Goal: Task Accomplishment & Management: Use online tool/utility

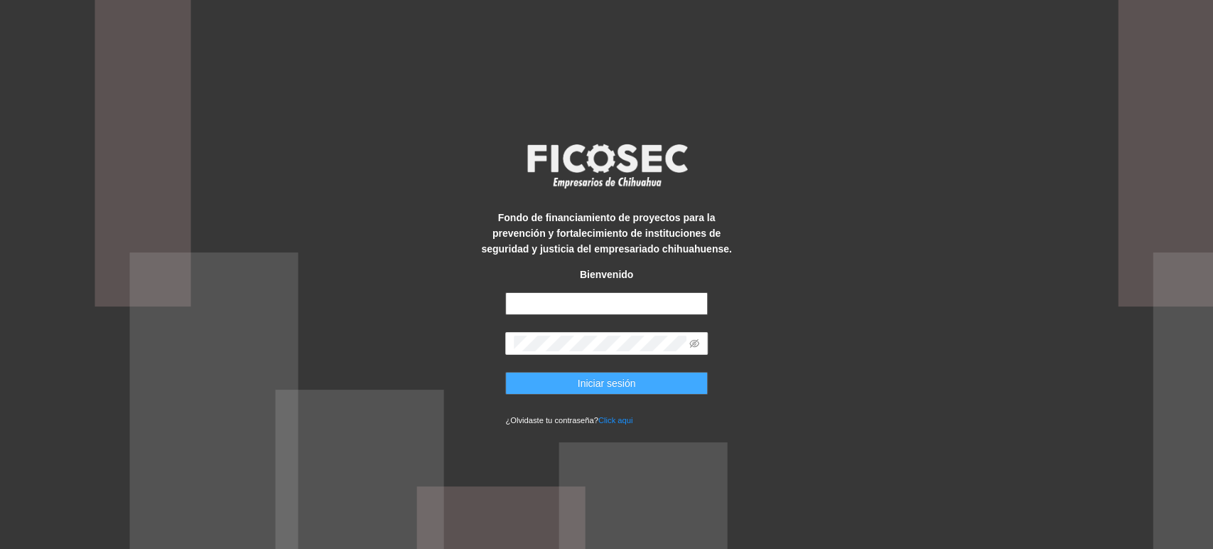
type input "**********"
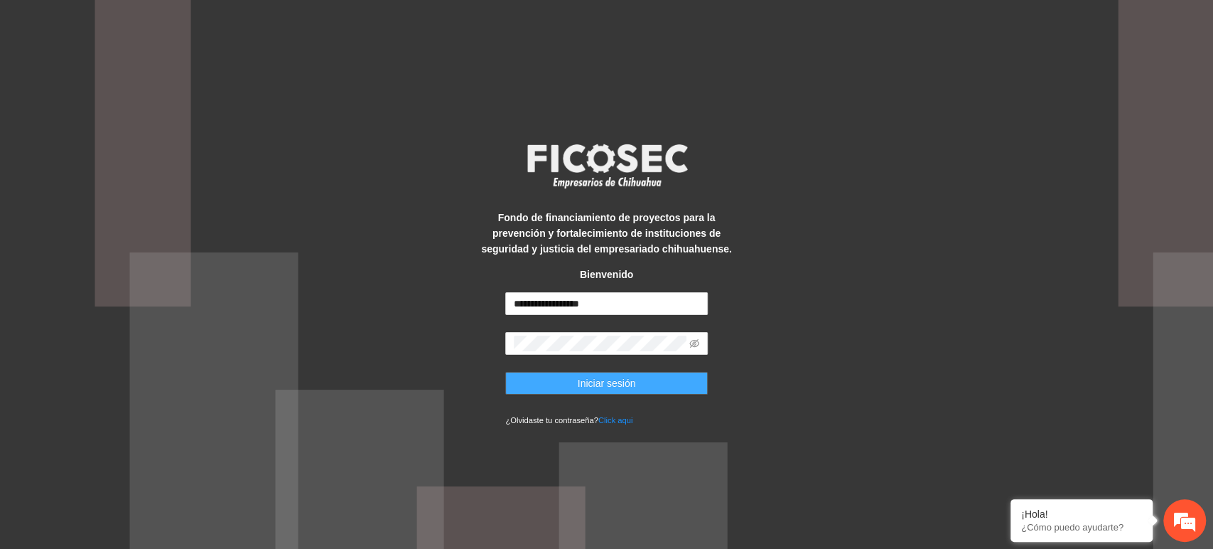
click at [549, 391] on button "Iniciar sesión" at bounding box center [606, 383] width 203 height 23
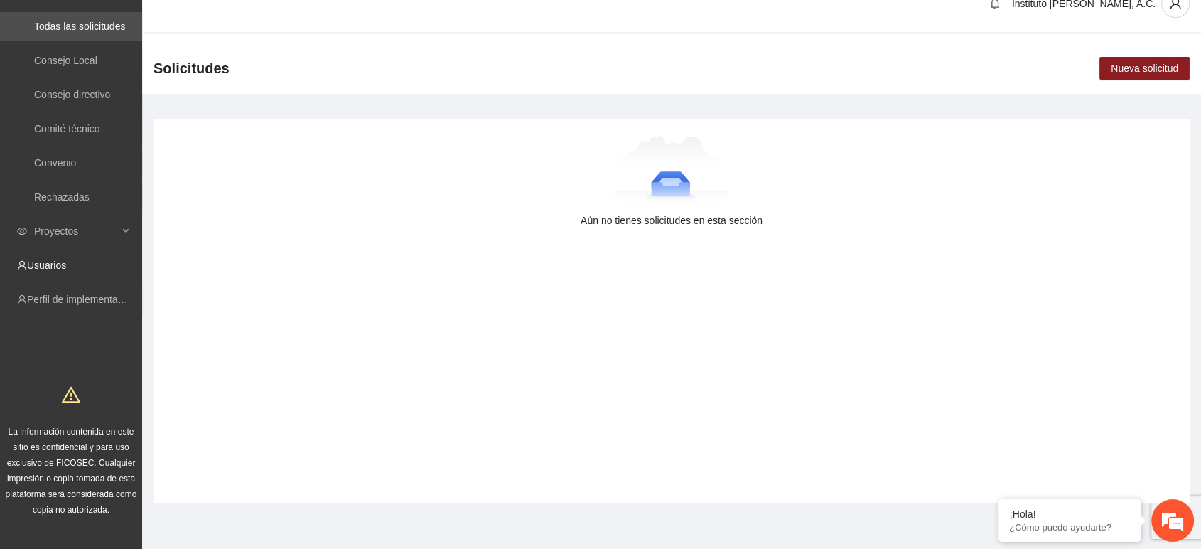
scroll to position [33, 0]
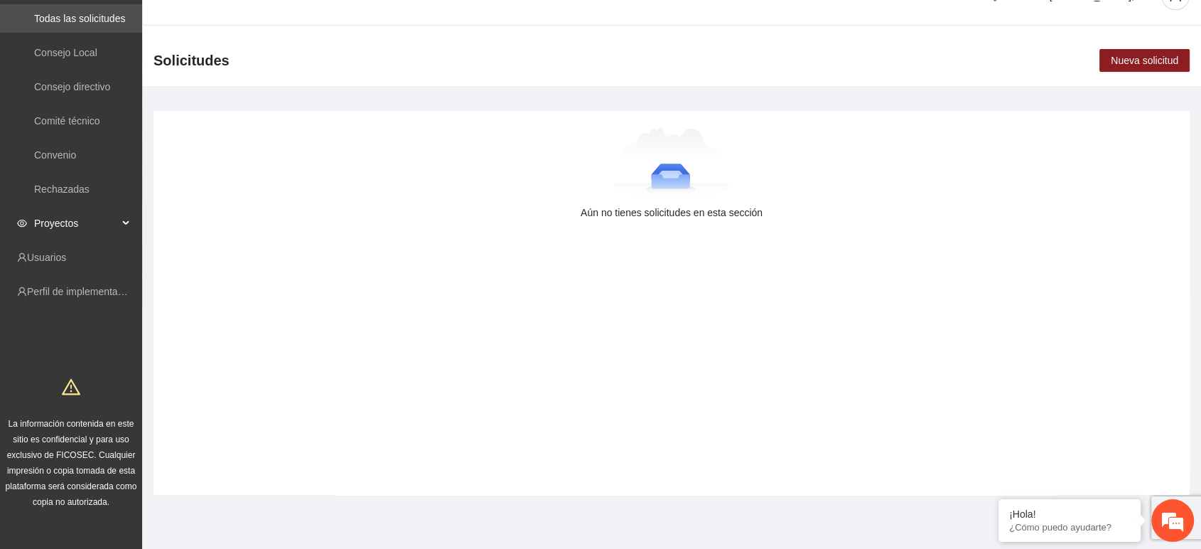
click at [63, 222] on span "Proyectos" at bounding box center [76, 223] width 84 height 28
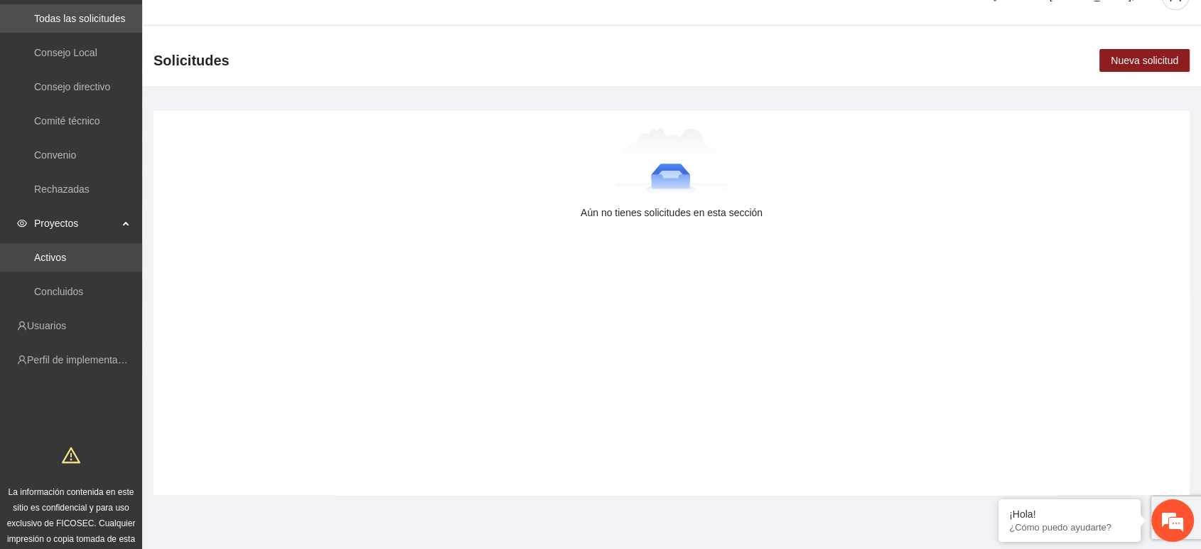
click at [54, 263] on link "Activos" at bounding box center [50, 257] width 32 height 11
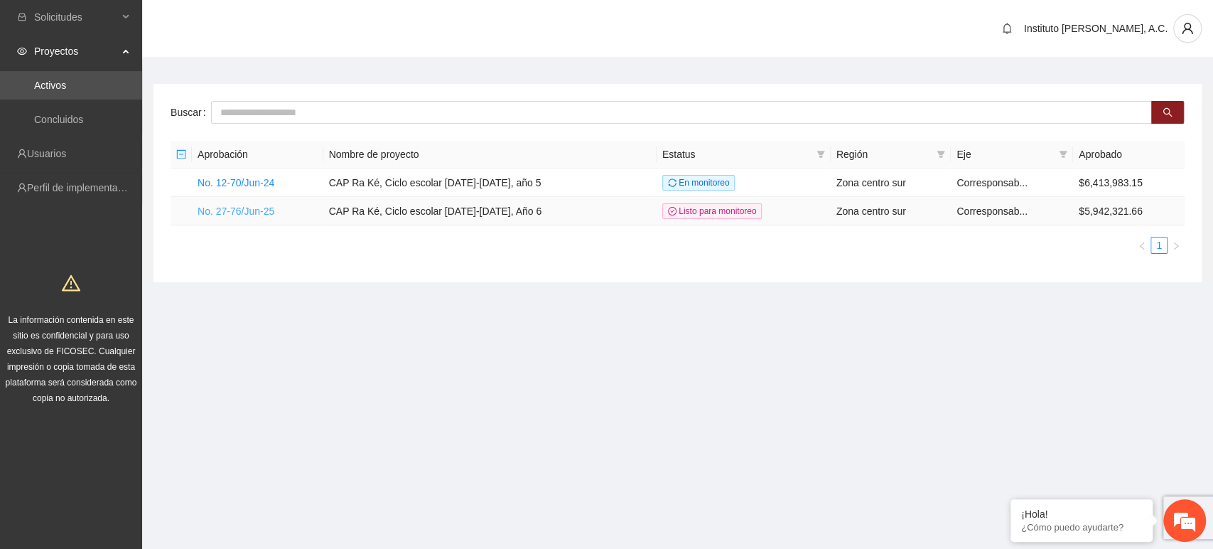
click at [248, 209] on link "No. 27-76/Jun-25" at bounding box center [236, 210] width 77 height 11
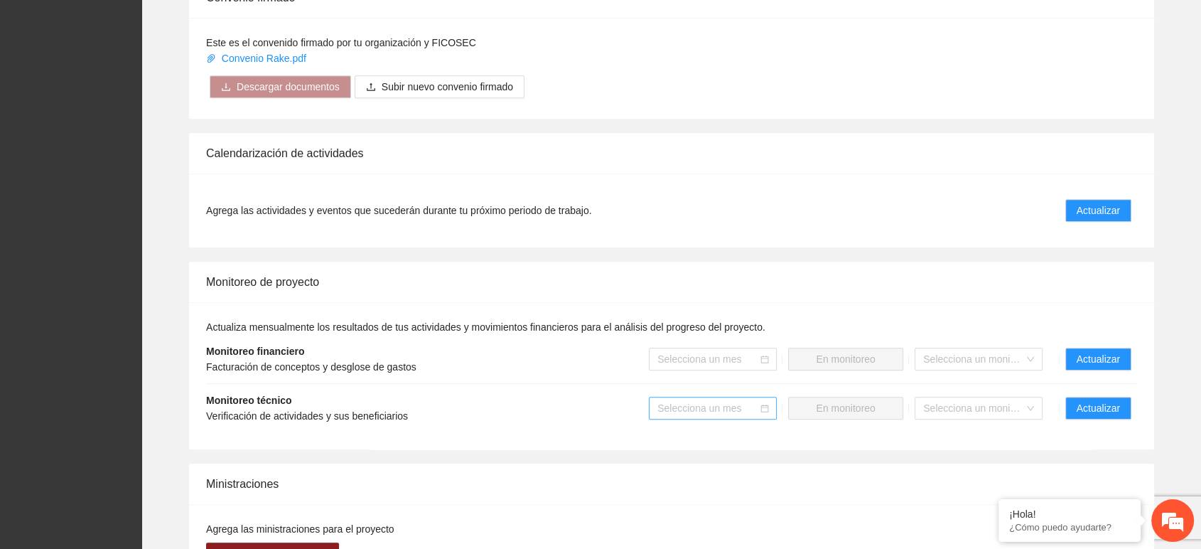
scroll to position [1196, 0]
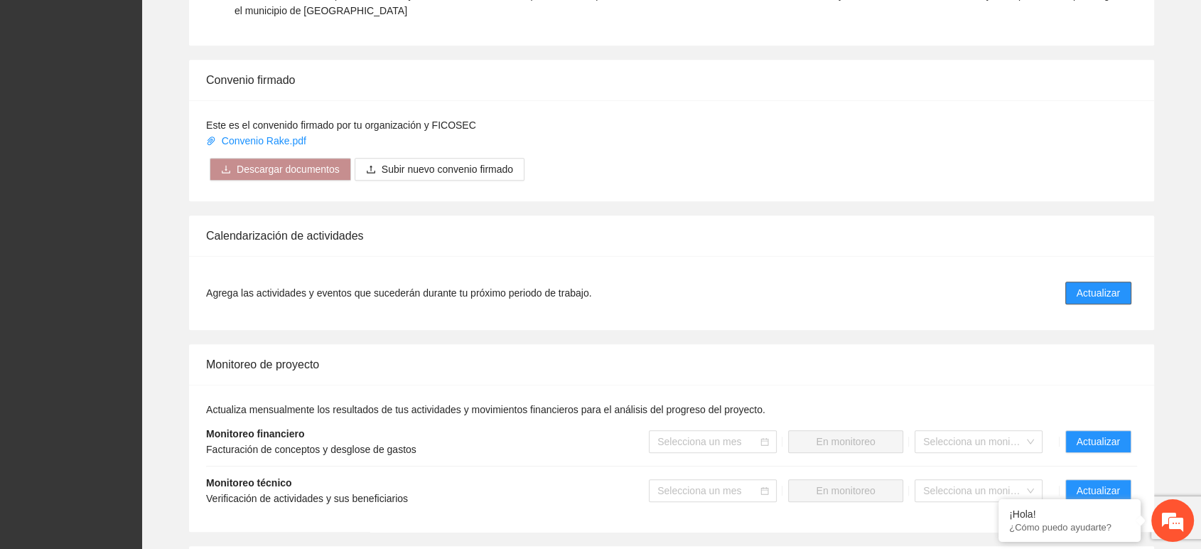
click at [1092, 286] on span "Actualizar" at bounding box center [1098, 293] width 43 height 16
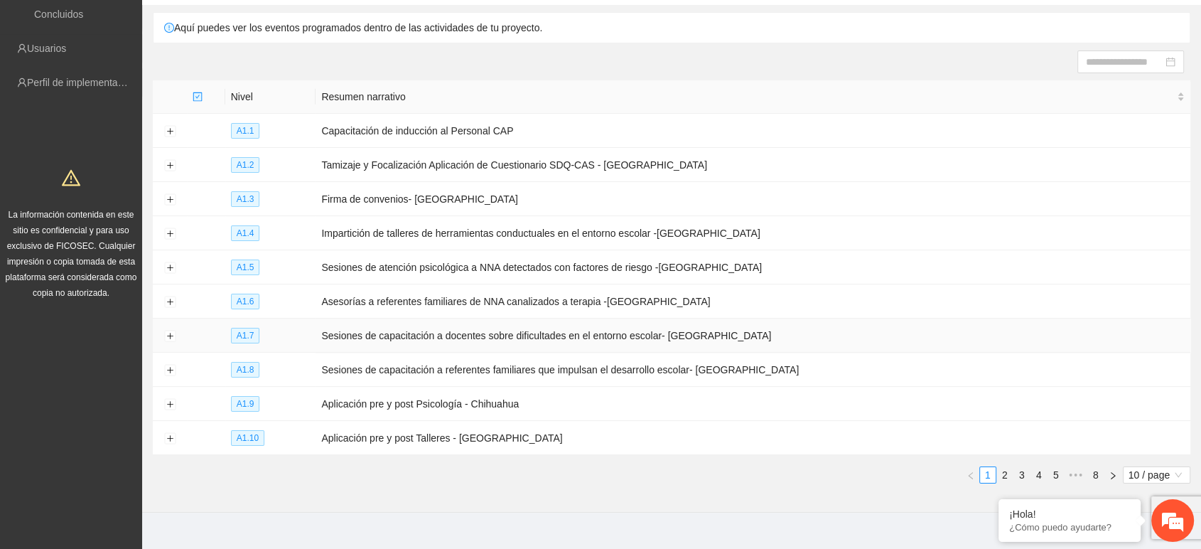
scroll to position [117, 0]
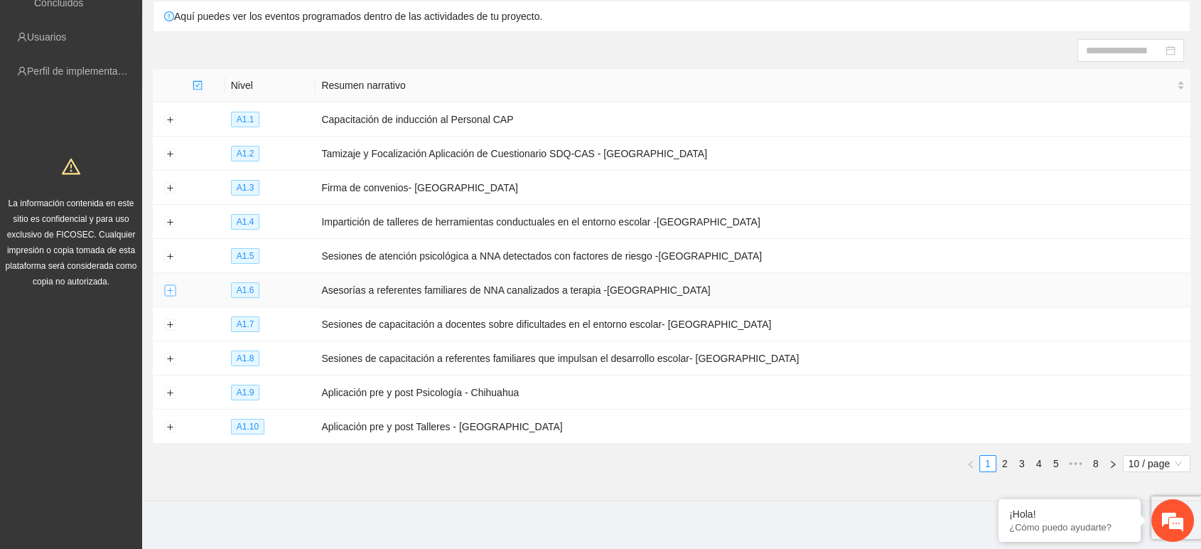
click at [168, 290] on button "Expand row" at bounding box center [169, 290] width 11 height 11
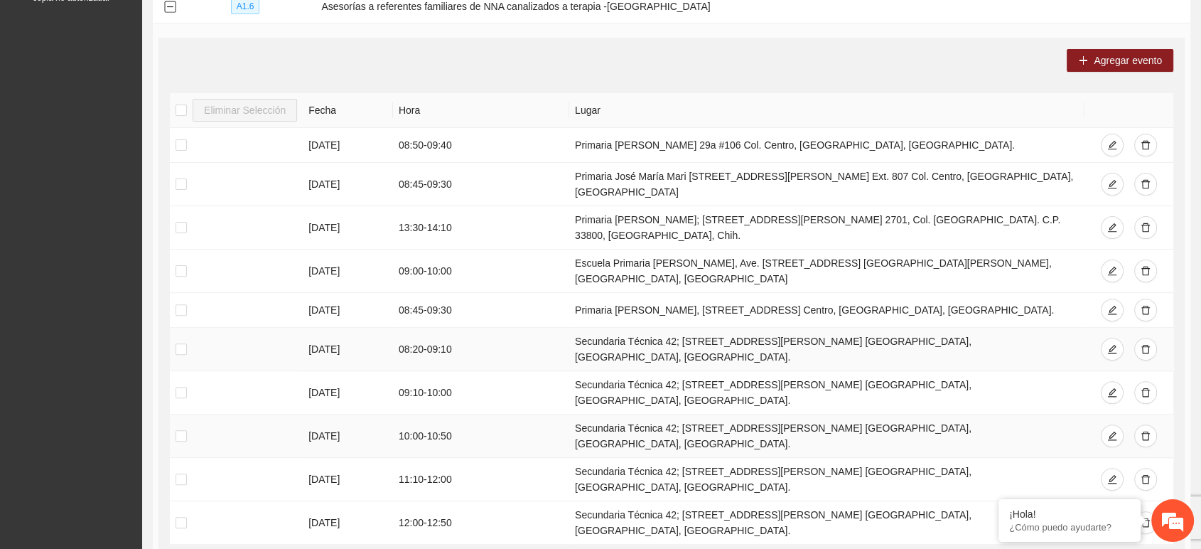
scroll to position [432, 0]
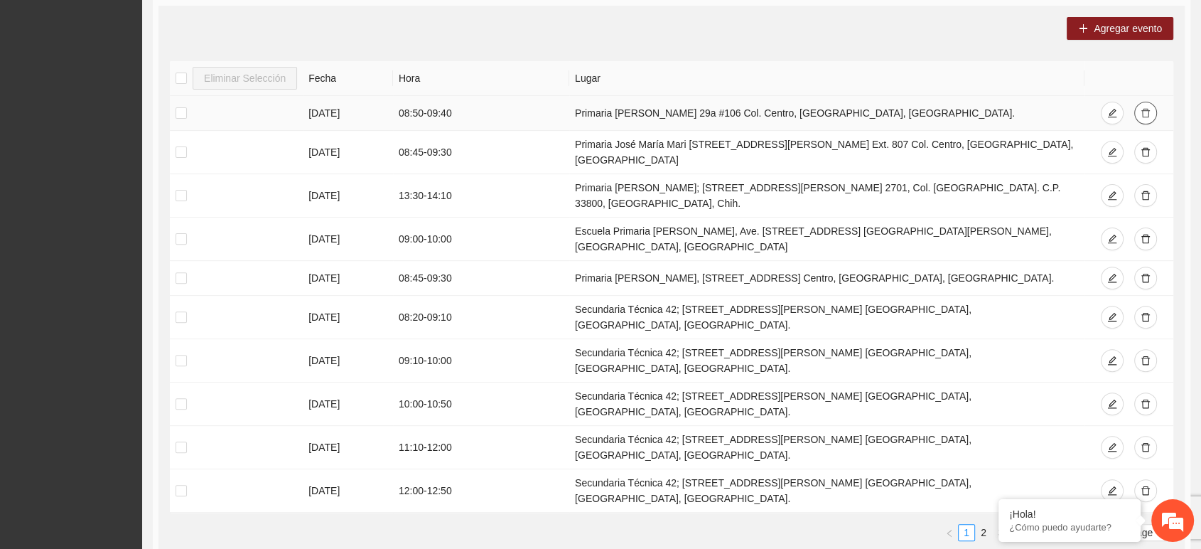
click at [1144, 108] on icon "delete" at bounding box center [1146, 113] width 10 height 10
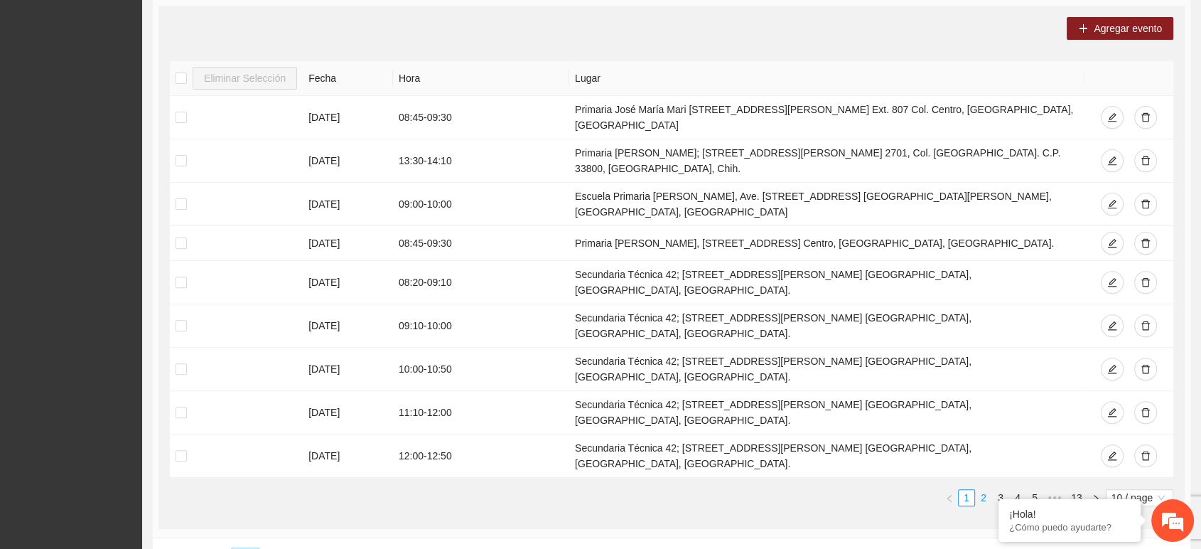
click at [984, 490] on link "2" at bounding box center [984, 498] width 16 height 16
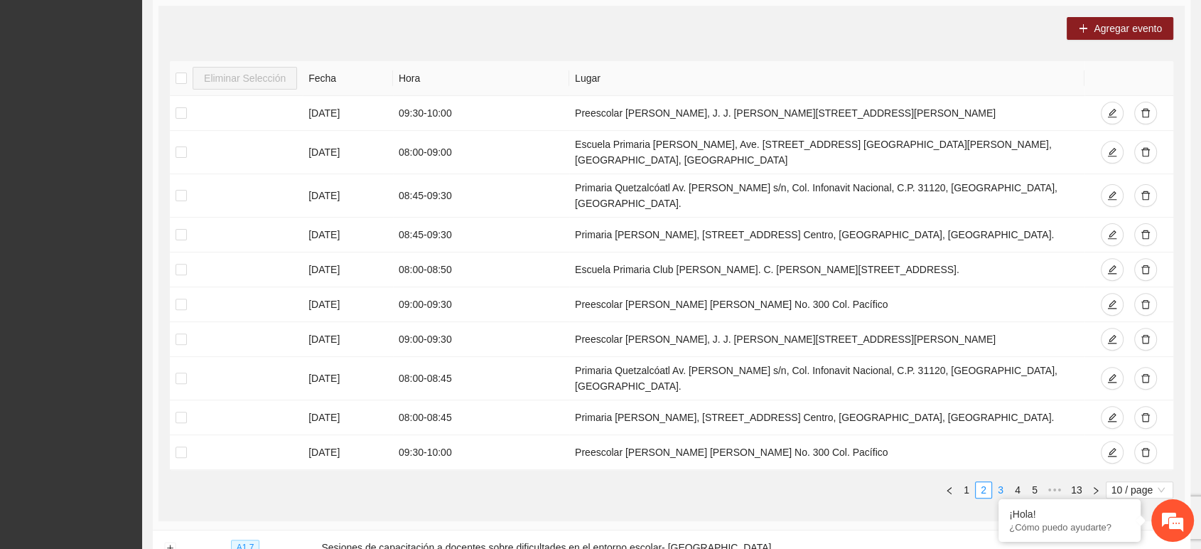
click at [999, 482] on link "3" at bounding box center [1001, 490] width 16 height 16
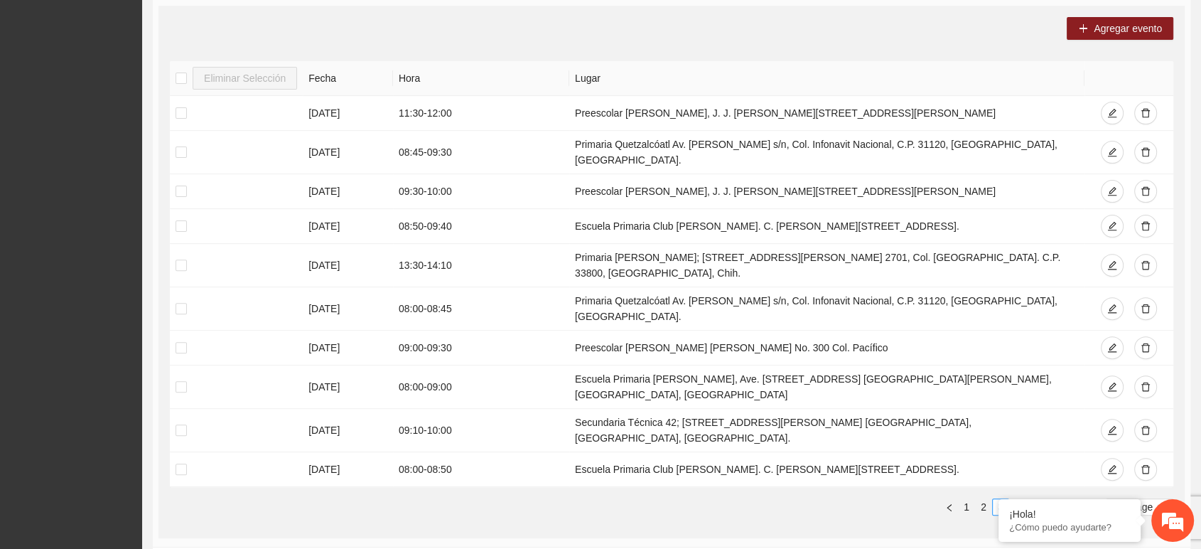
click at [1022, 499] on link "4" at bounding box center [1018, 507] width 16 height 16
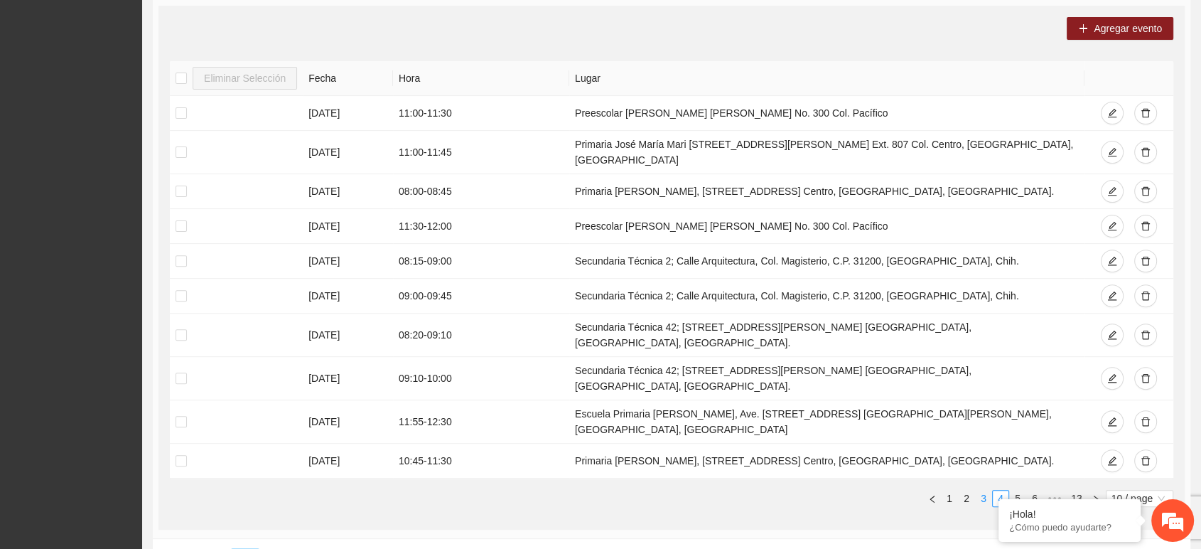
click at [986, 490] on link "3" at bounding box center [984, 498] width 16 height 16
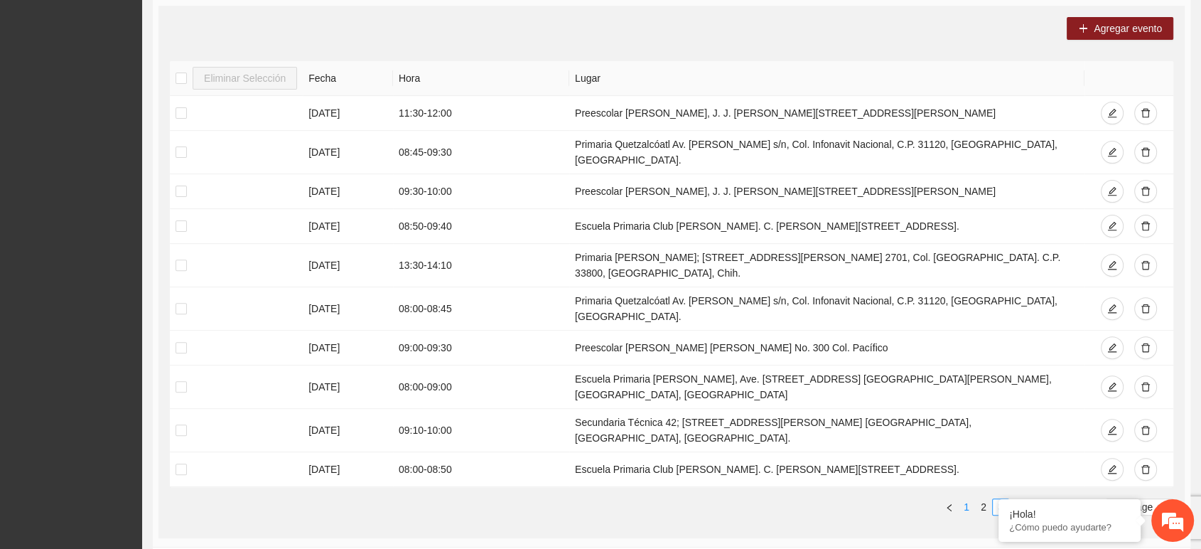
click at [960, 499] on link "1" at bounding box center [967, 507] width 16 height 16
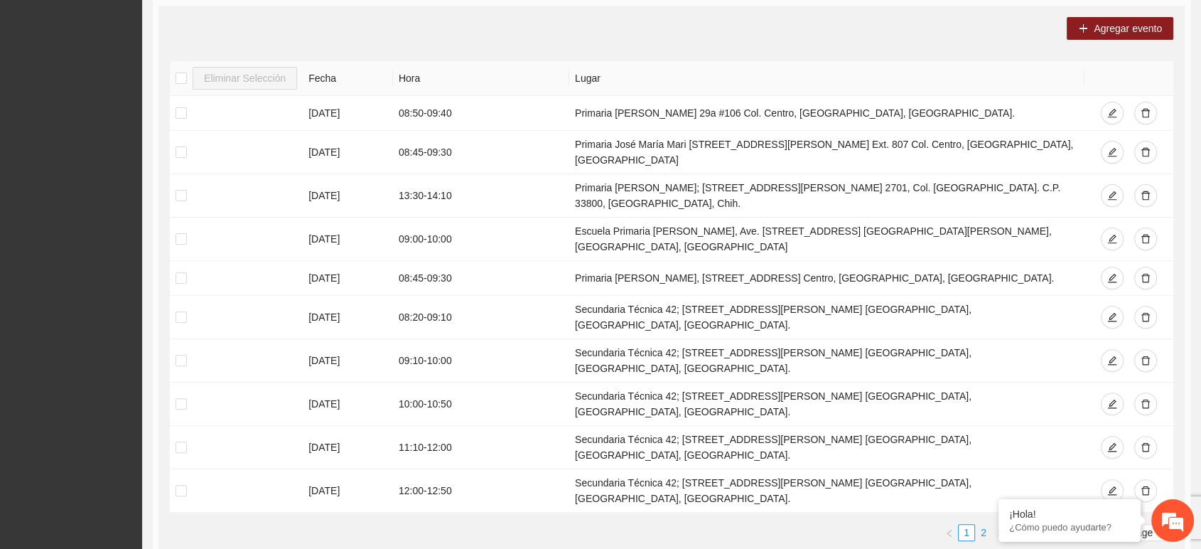
click at [986, 525] on link "2" at bounding box center [984, 533] width 16 height 16
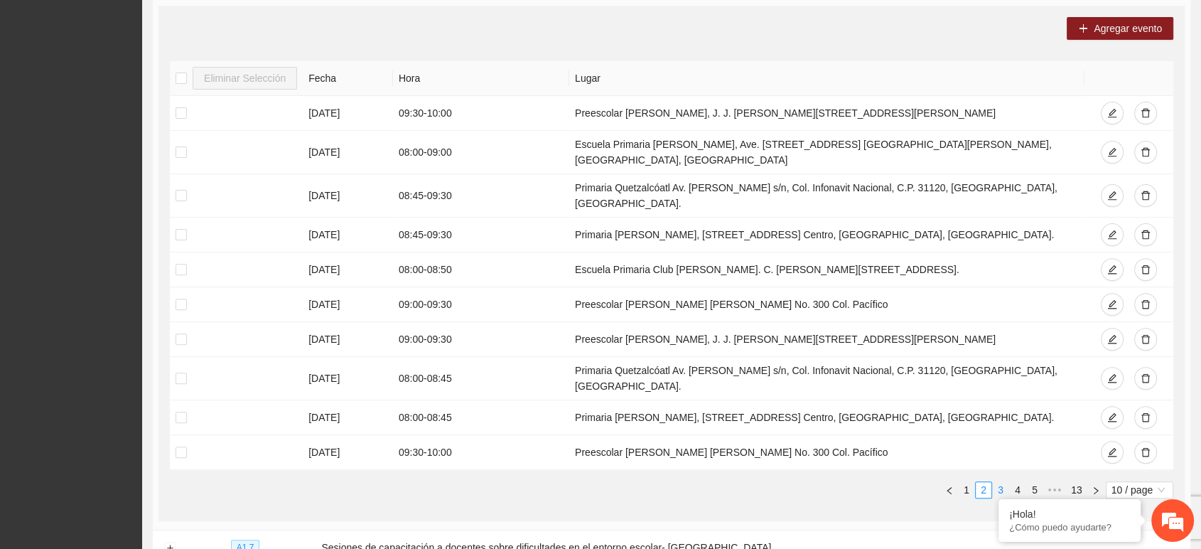
click at [1003, 482] on link "3" at bounding box center [1001, 490] width 16 height 16
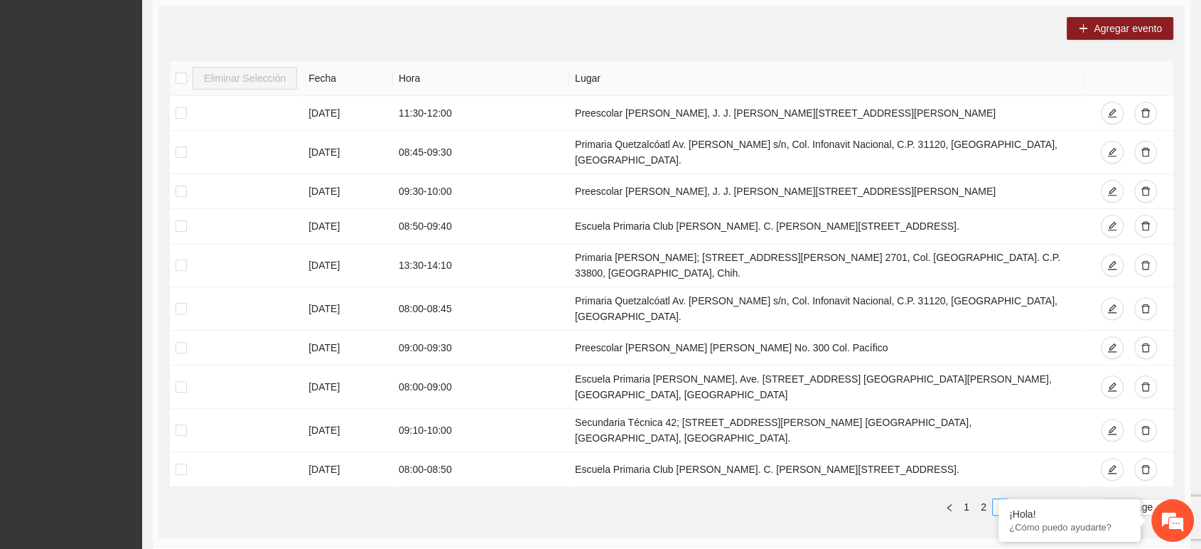
click at [1014, 499] on link "4" at bounding box center [1018, 507] width 16 height 16
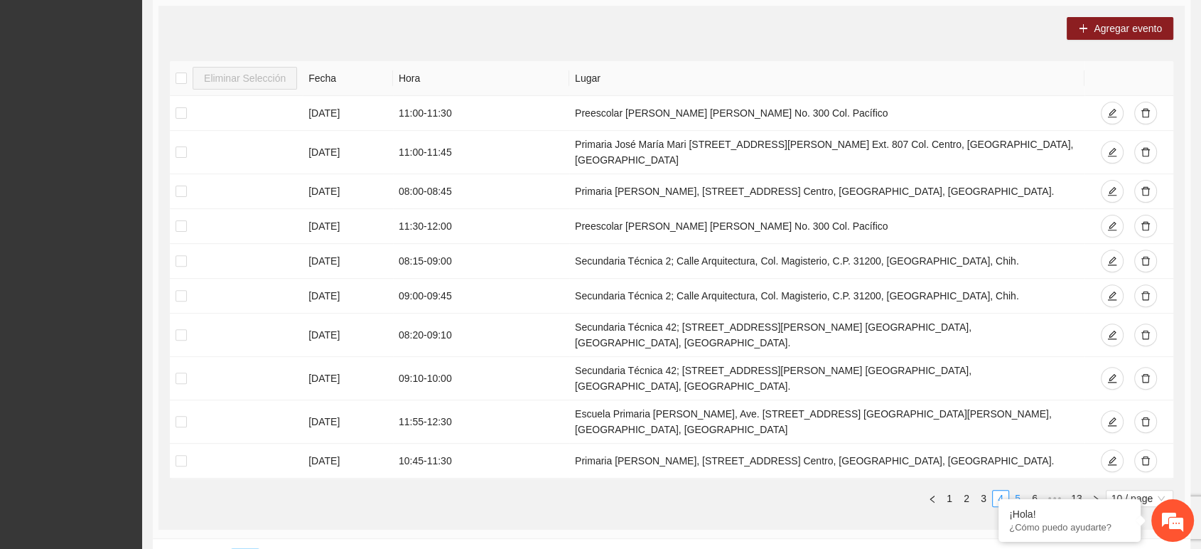
click at [1019, 490] on link "5" at bounding box center [1018, 498] width 16 height 16
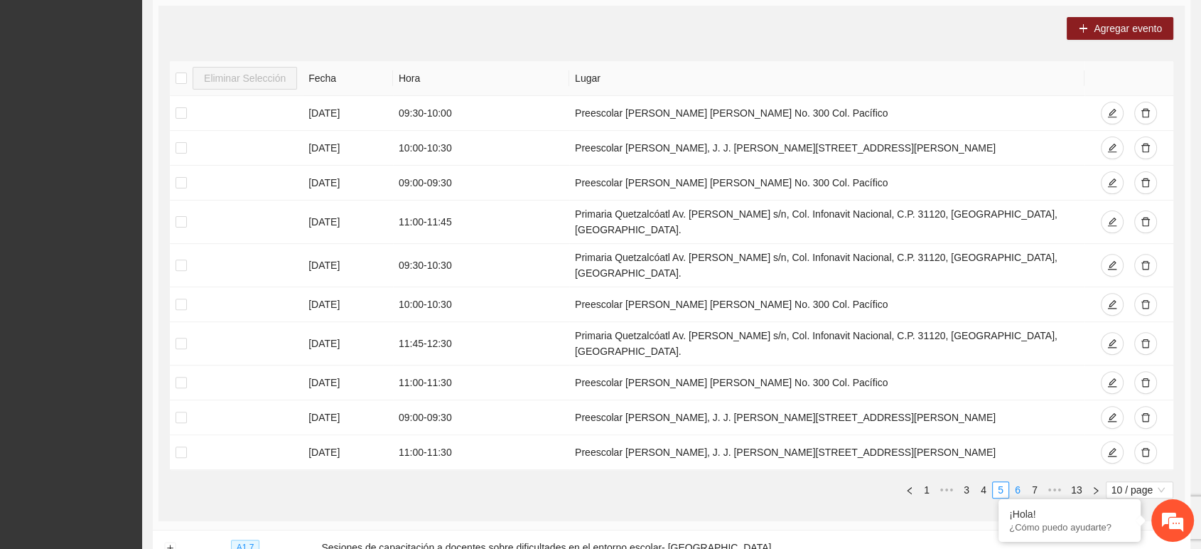
click at [1019, 482] on link "6" at bounding box center [1018, 490] width 16 height 16
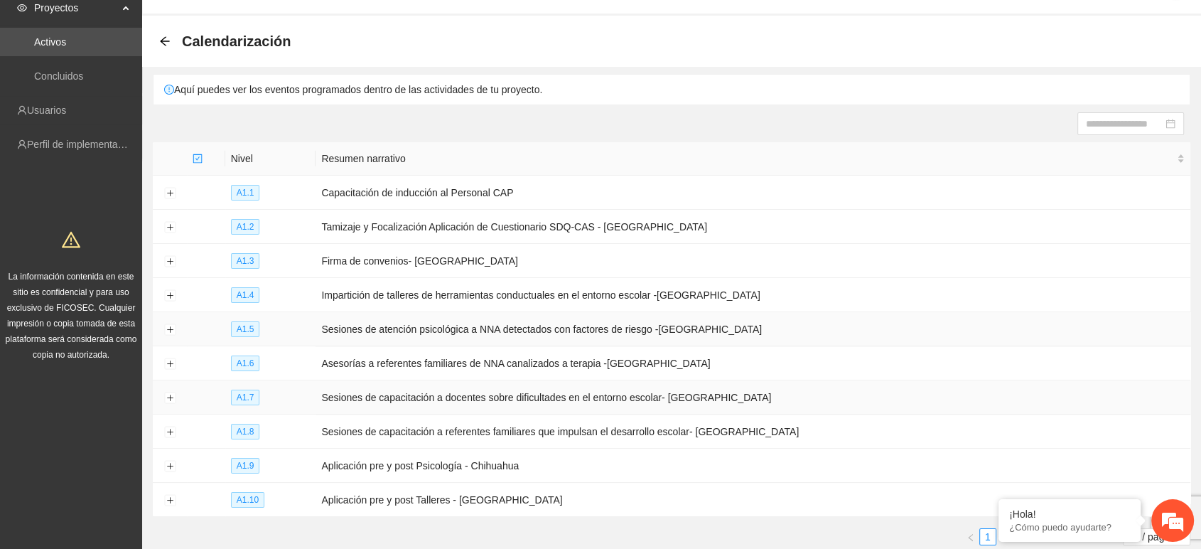
scroll to position [79, 0]
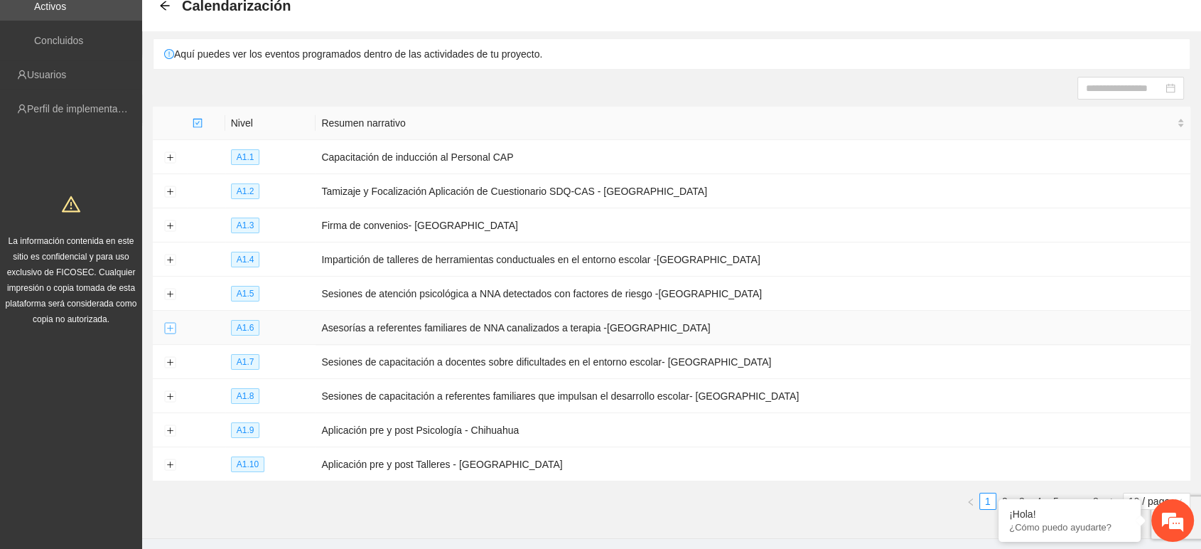
click at [168, 323] on button "Expand row" at bounding box center [169, 328] width 11 height 11
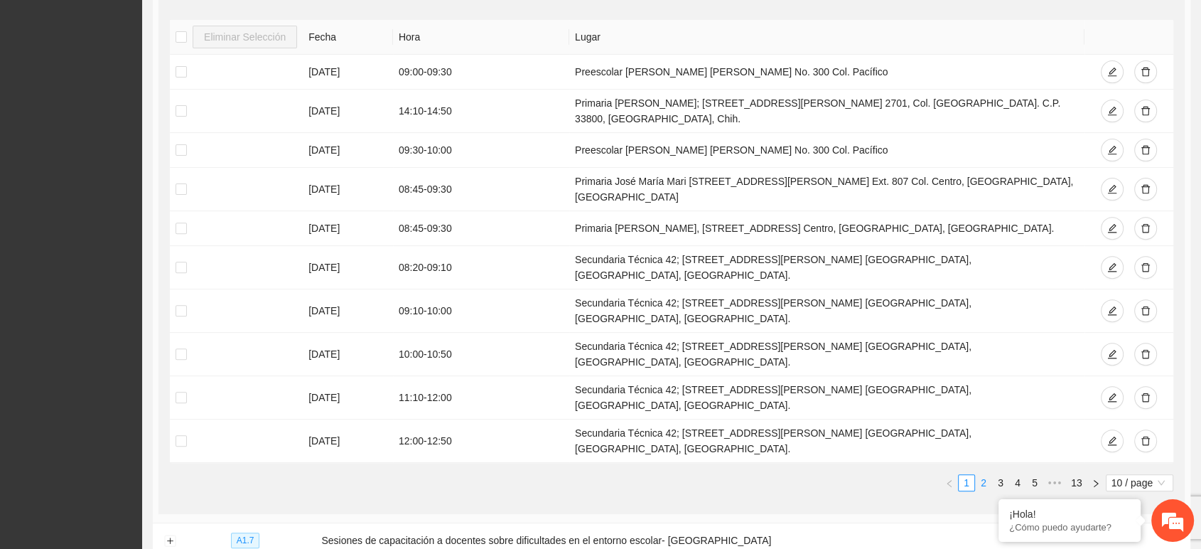
scroll to position [0, 0]
click at [984, 475] on link "2" at bounding box center [984, 483] width 16 height 16
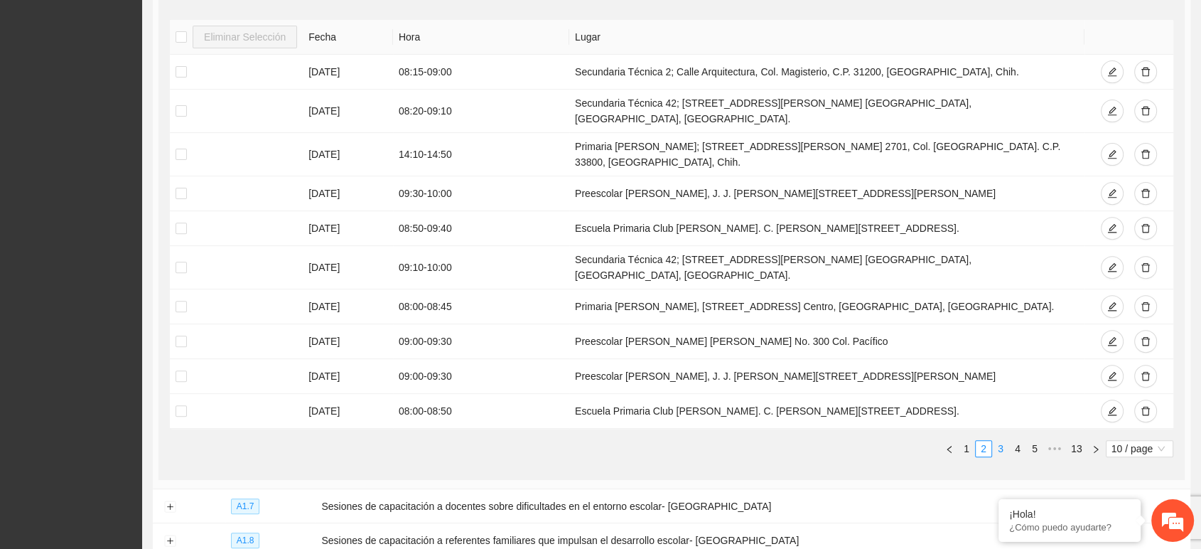
click at [1003, 441] on link "3" at bounding box center [1001, 449] width 16 height 16
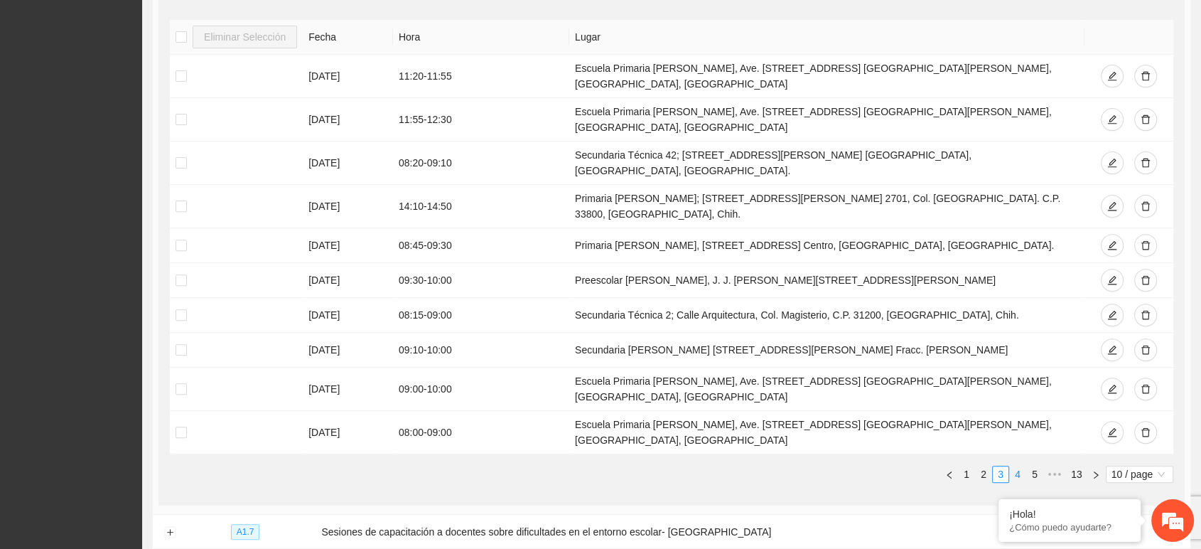
click at [1014, 466] on link "4" at bounding box center [1018, 474] width 16 height 16
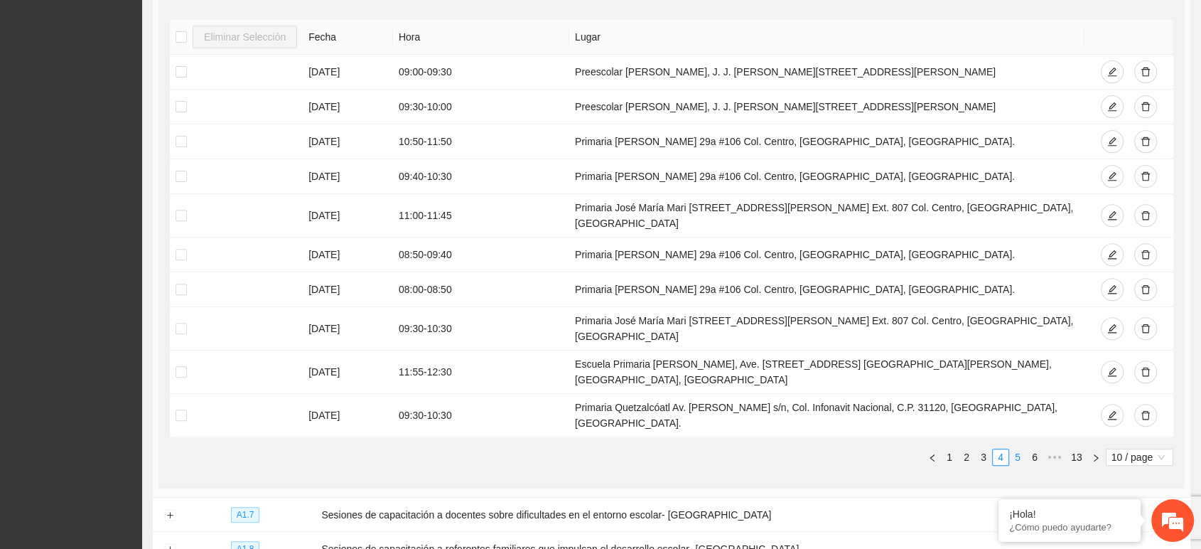
click at [1022, 449] on link "5" at bounding box center [1018, 457] width 16 height 16
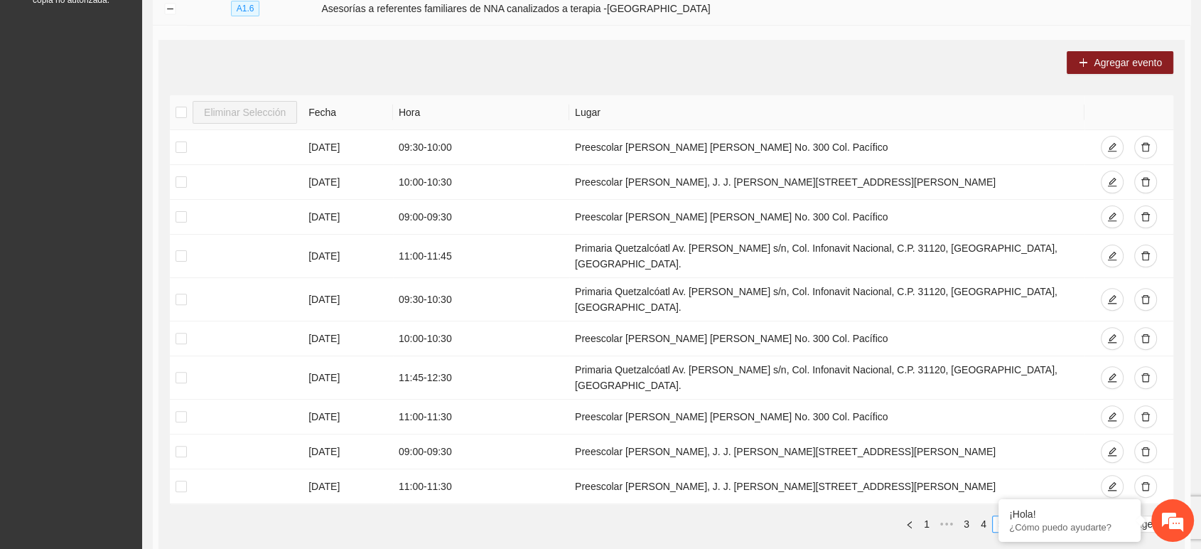
scroll to position [394, 0]
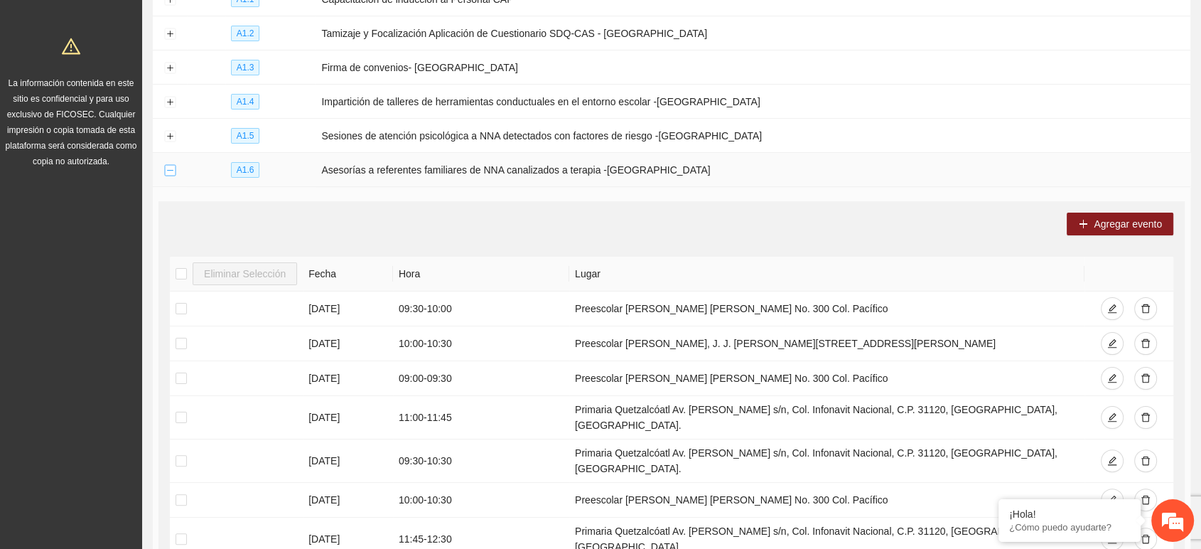
click at [169, 165] on button "Collapse row" at bounding box center [169, 170] width 11 height 11
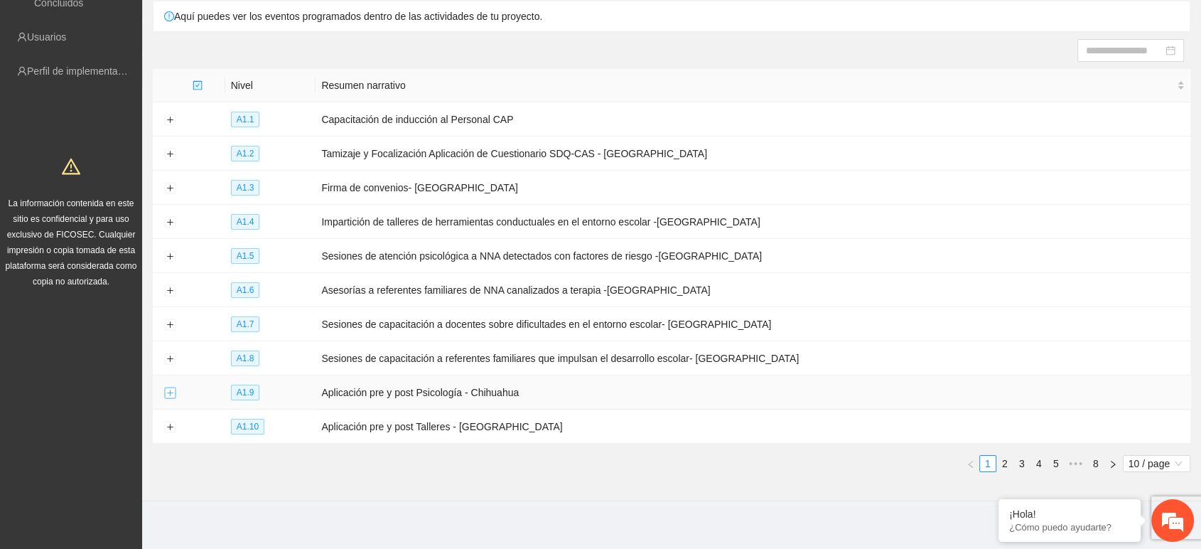
click at [168, 387] on button "Expand row" at bounding box center [169, 392] width 11 height 11
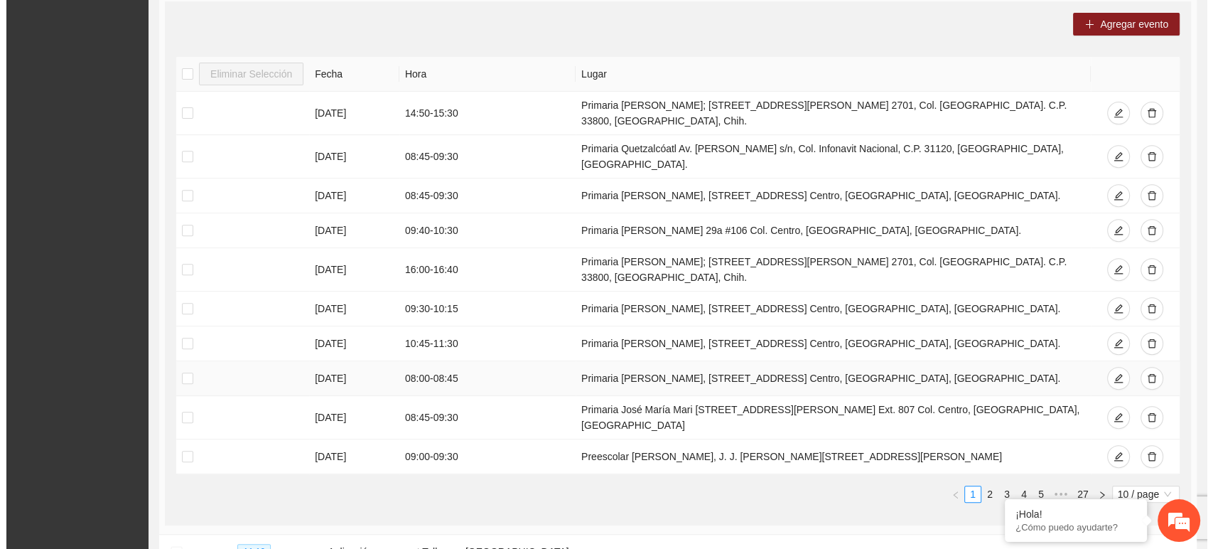
scroll to position [512, 0]
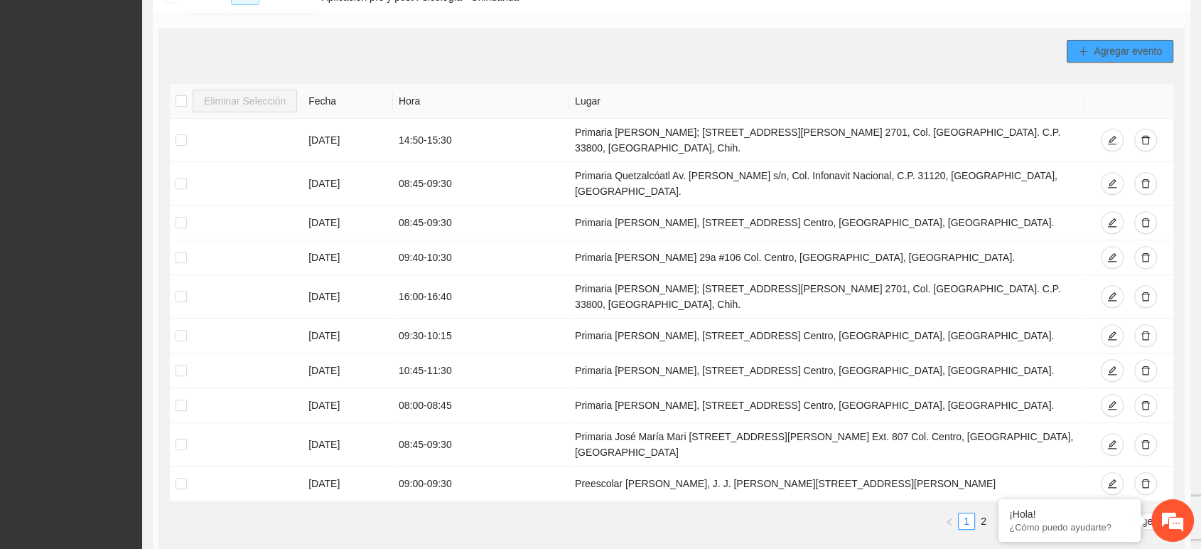
click at [1115, 44] on span "Agregar evento" at bounding box center [1128, 51] width 68 height 16
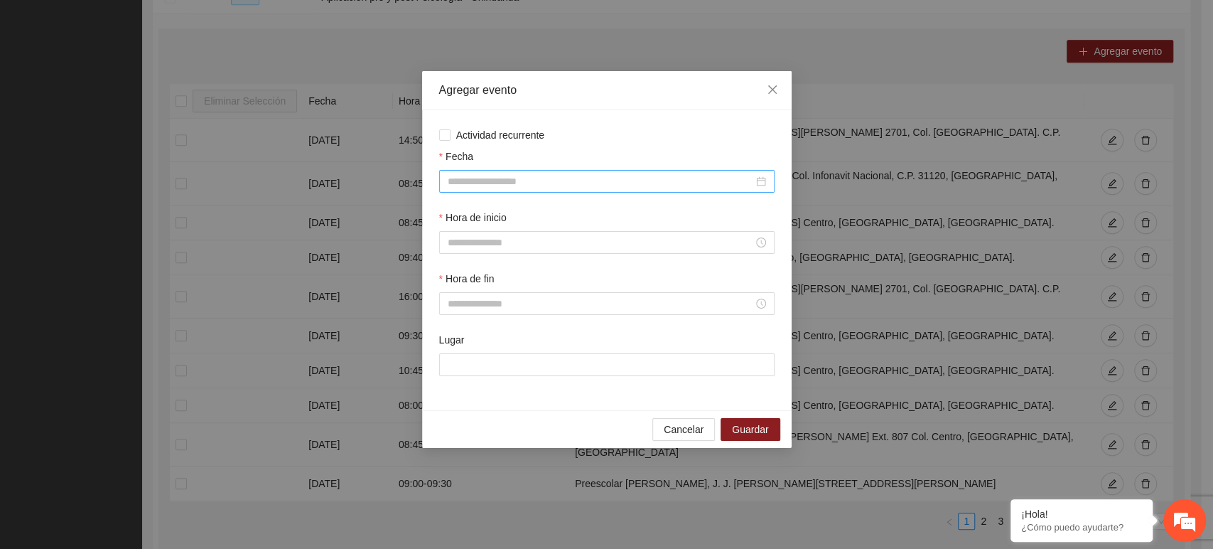
click at [466, 170] on div at bounding box center [607, 181] width 336 height 23
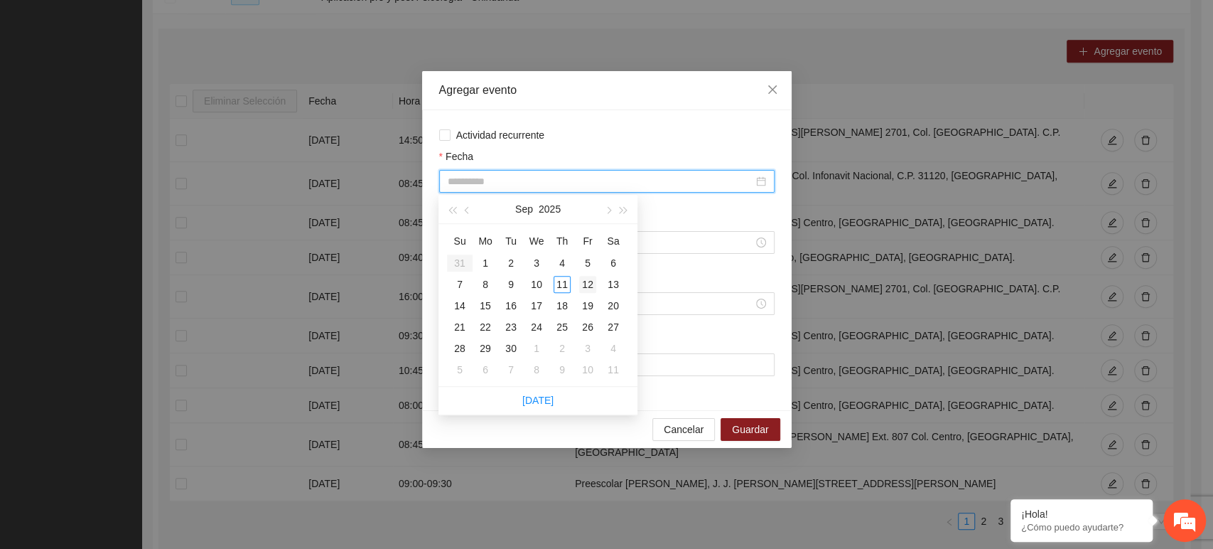
type input "**********"
click at [591, 282] on div "12" at bounding box center [587, 284] width 17 height 17
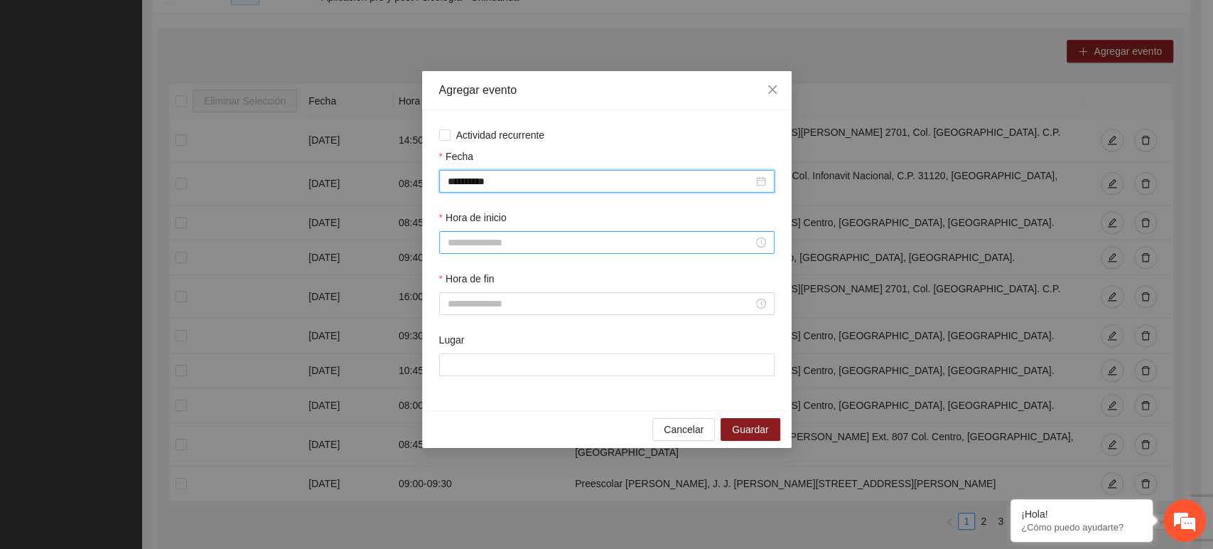
click at [527, 248] on input "Hora de inicio" at bounding box center [601, 243] width 306 height 16
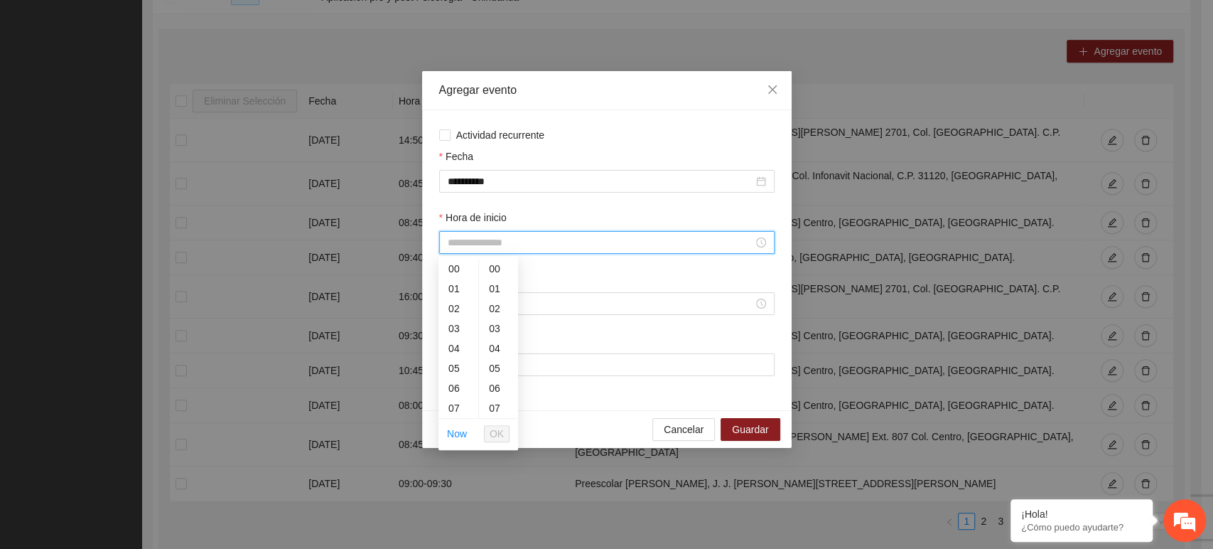
click at [527, 247] on input "Hora de inicio" at bounding box center [601, 243] width 306 height 16
type input "*****"
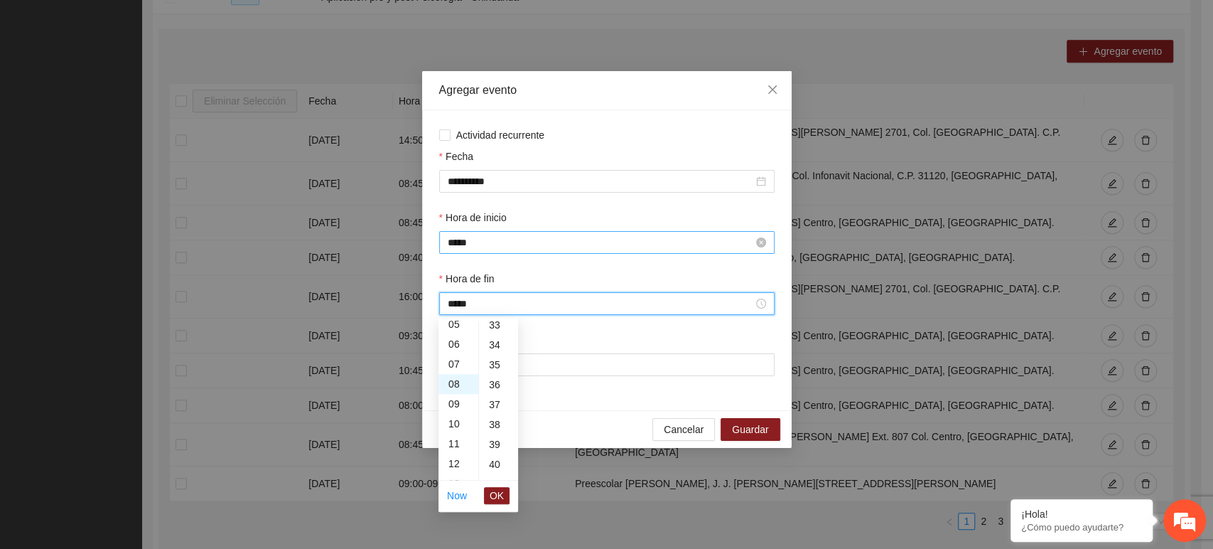
scroll to position [995, 0]
type input "*****"
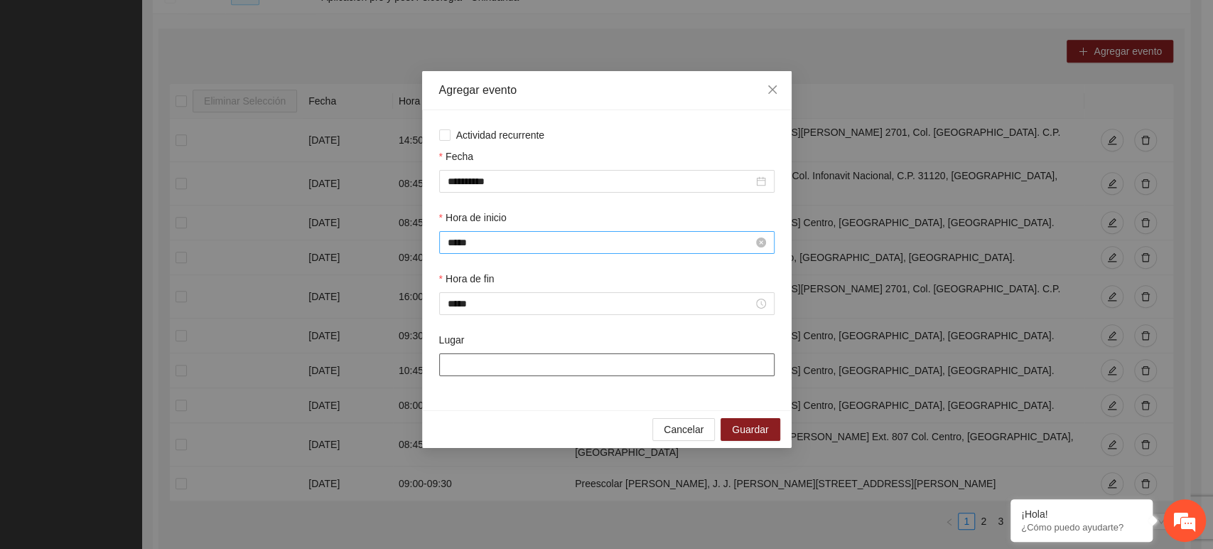
paste input "**********"
type input "**********"
click at [740, 436] on span "Guardar" at bounding box center [750, 430] width 36 height 16
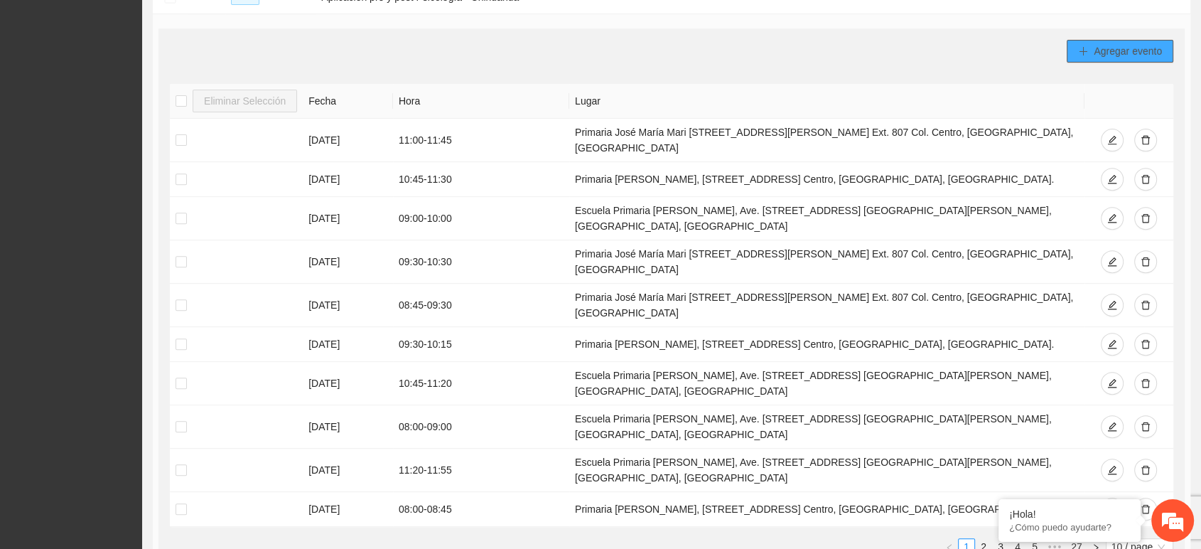
click at [1077, 47] on button "Agregar evento" at bounding box center [1120, 51] width 107 height 23
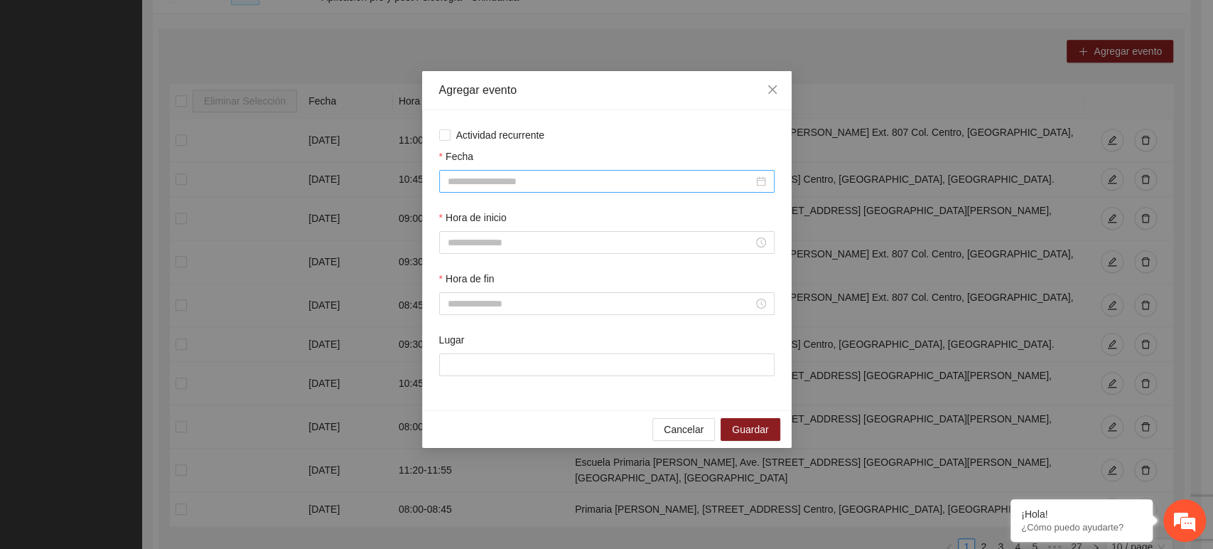
click at [505, 174] on input "Fecha" at bounding box center [601, 181] width 306 height 16
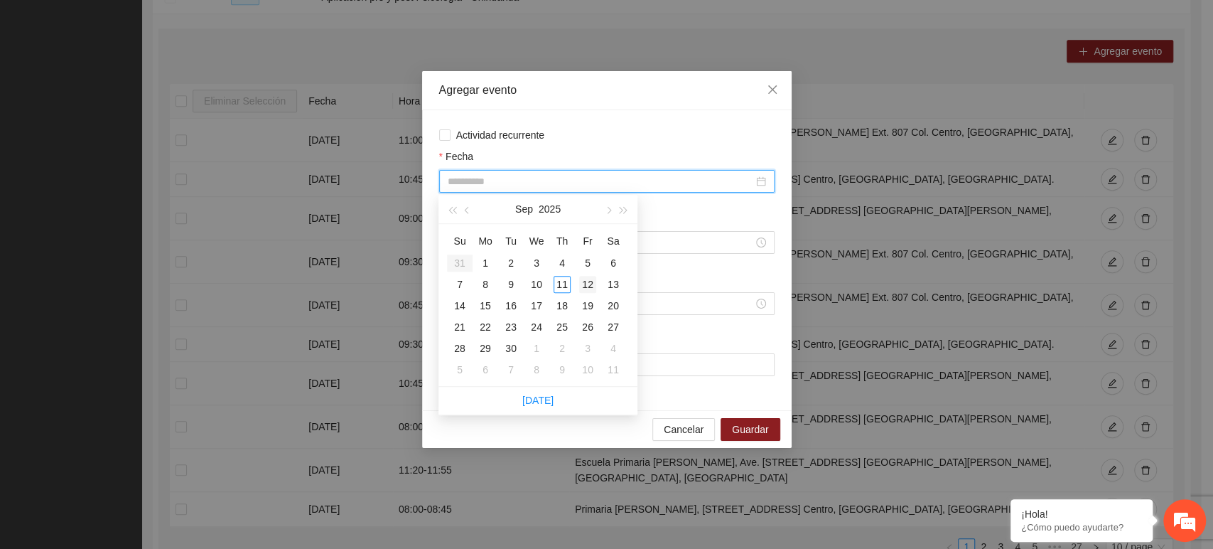
type input "**********"
click at [591, 285] on div "12" at bounding box center [587, 284] width 17 height 17
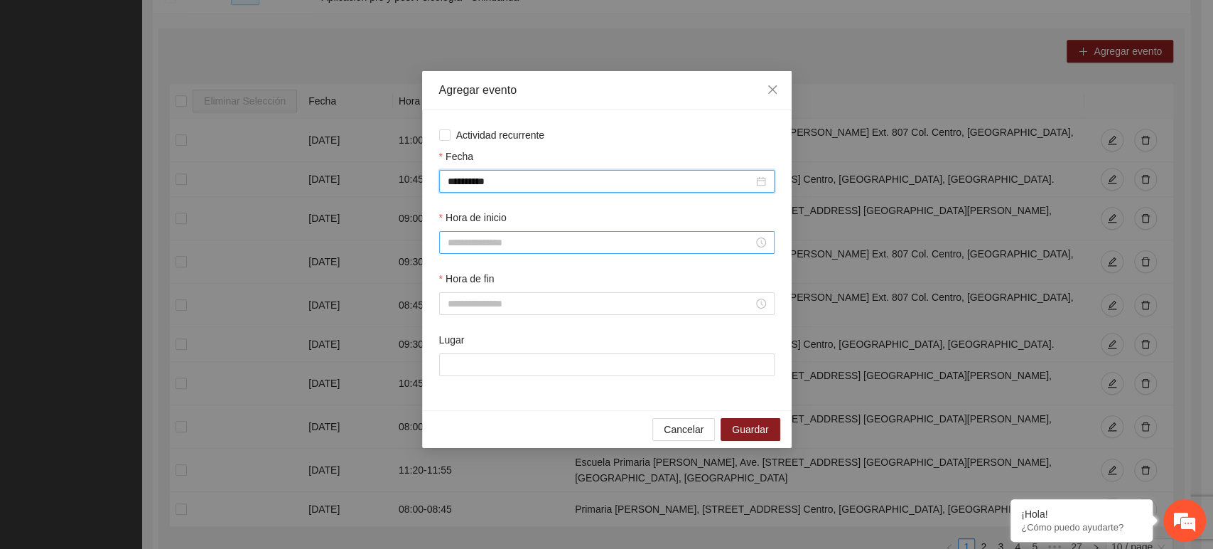
click at [593, 240] on input "Hora de inicio" at bounding box center [601, 243] width 306 height 16
type input "*****"
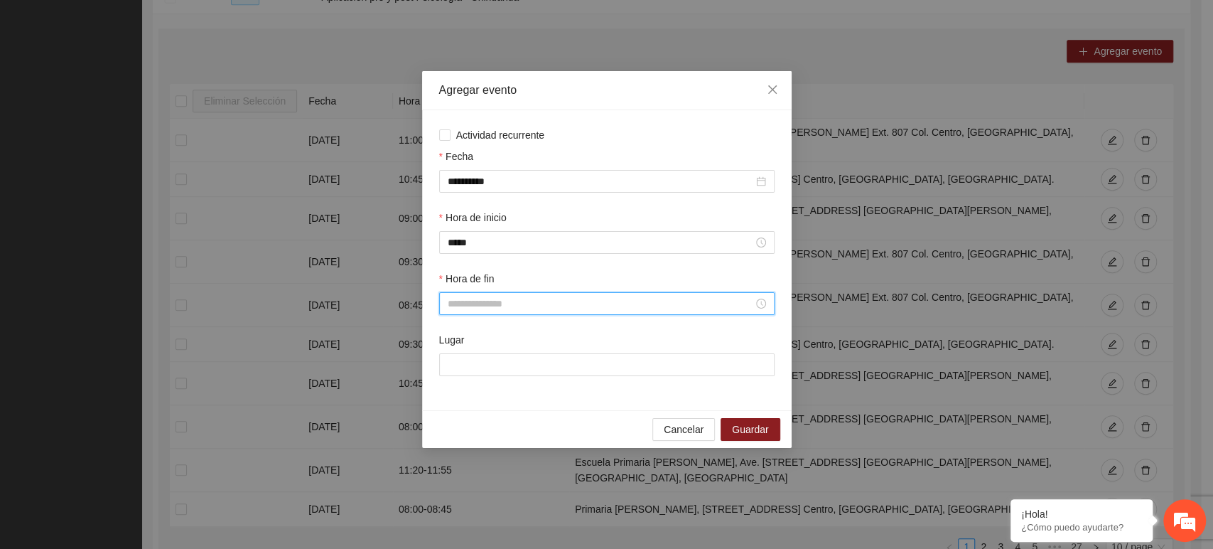
click at [653, 309] on input "Hora de fin" at bounding box center [601, 304] width 306 height 16
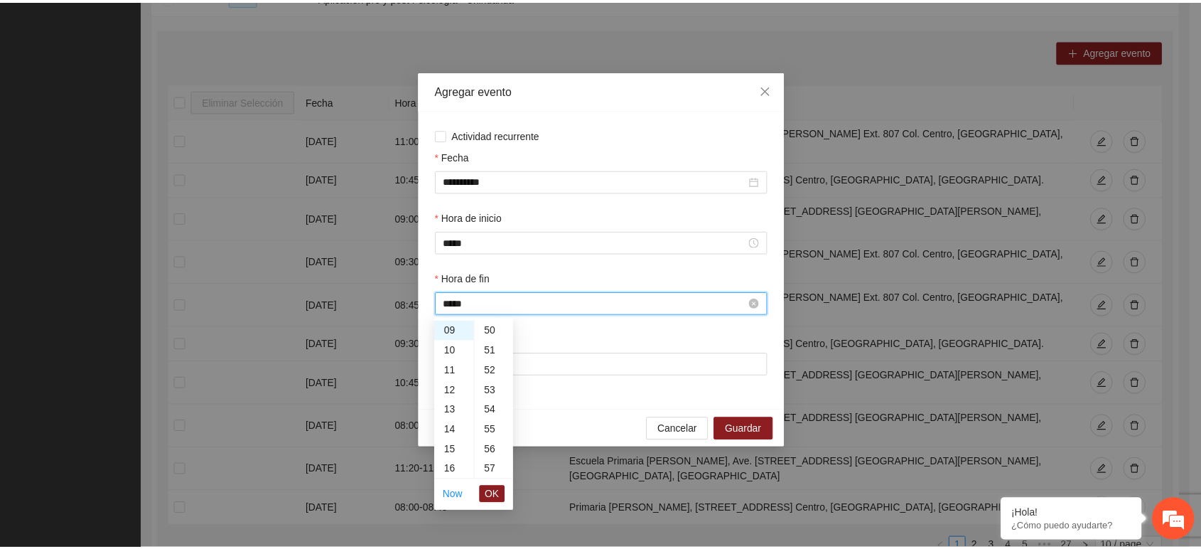
scroll to position [796, 0]
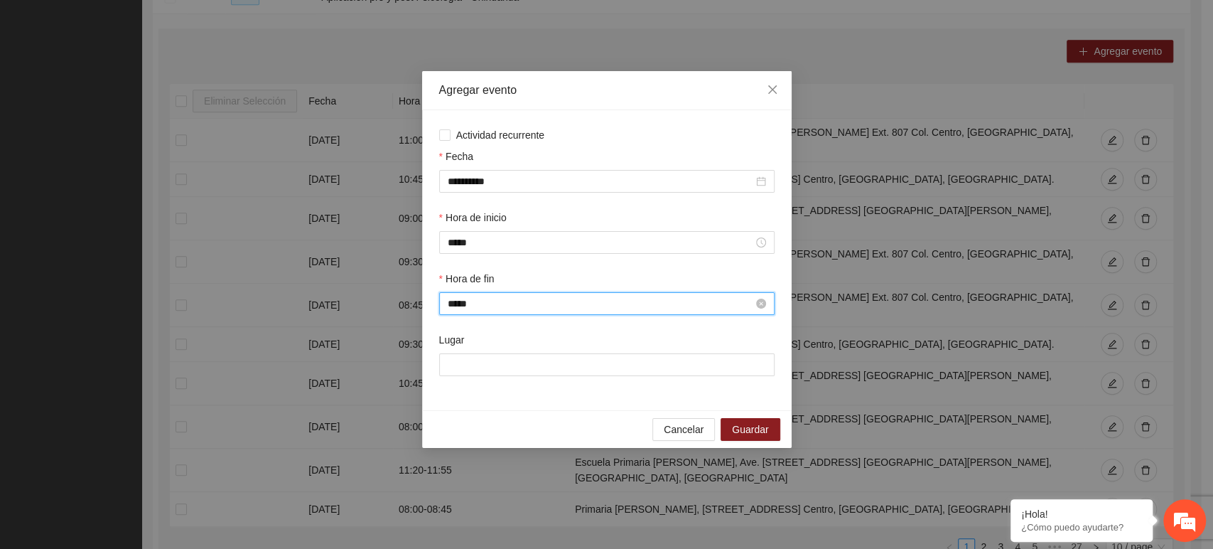
type input "*****"
paste input "**********"
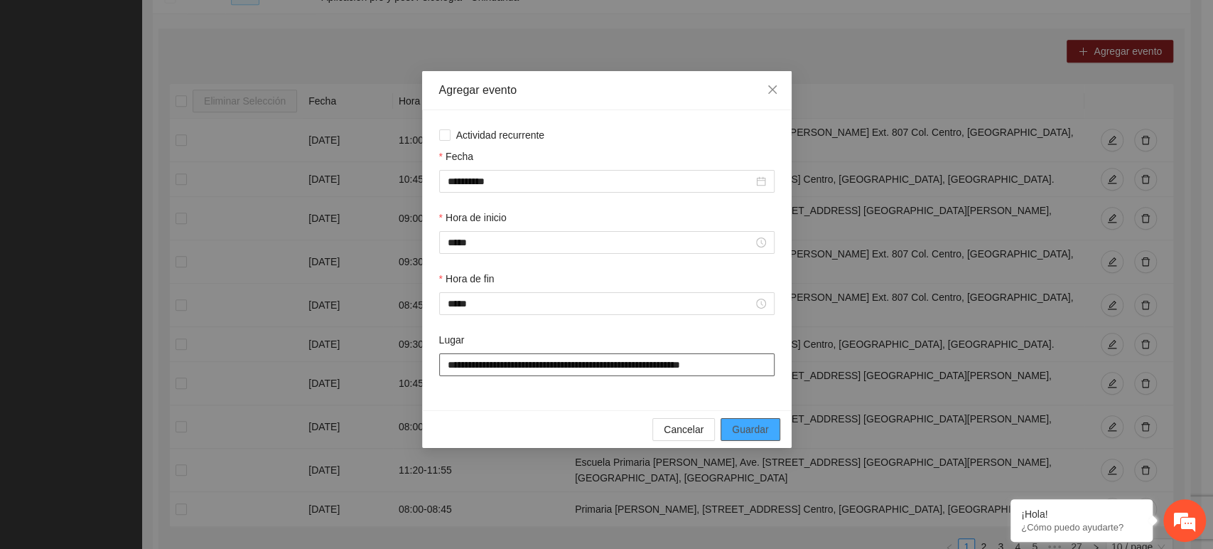
type input "**********"
click at [736, 438] on button "Guardar" at bounding box center [750, 429] width 59 height 23
